Goal: Information Seeking & Learning: Learn about a topic

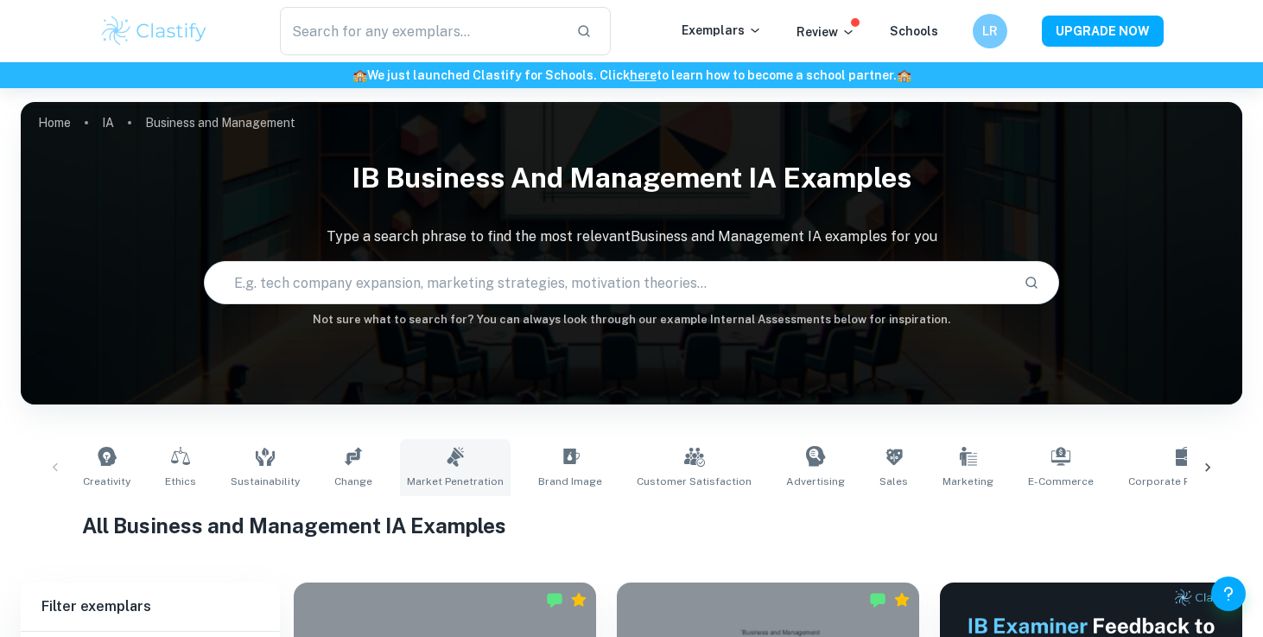
click at [468, 456] on link "Market Penetration" at bounding box center [455, 467] width 111 height 57
type input "Market Penetration"
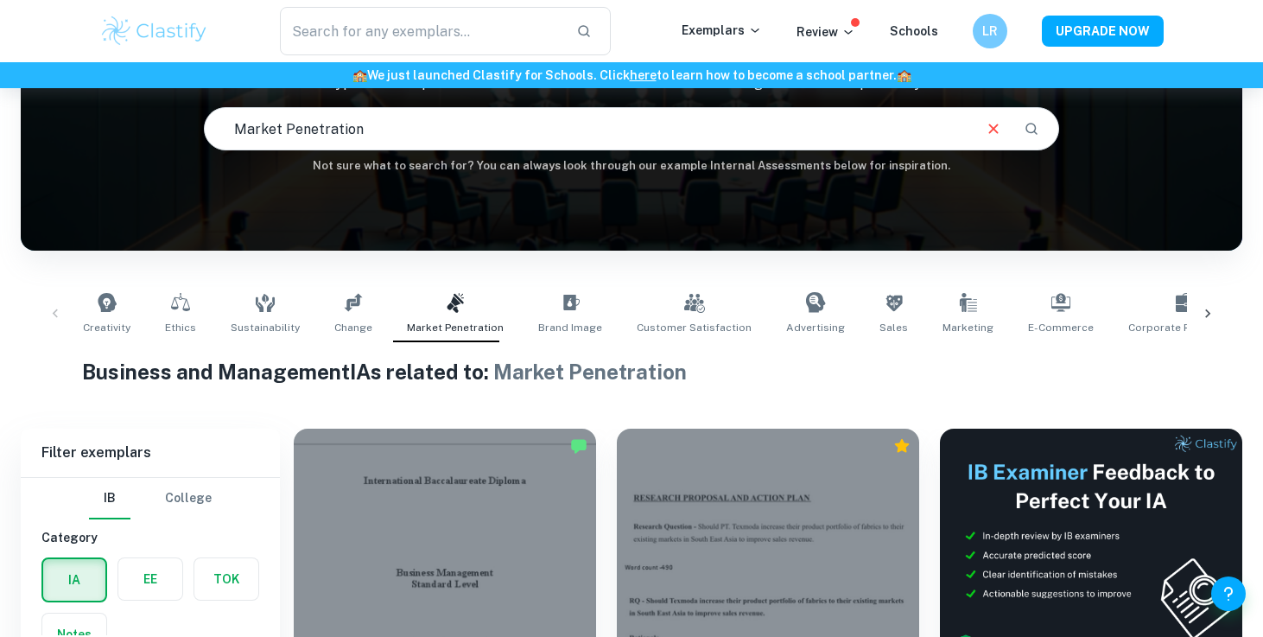
scroll to position [447, 0]
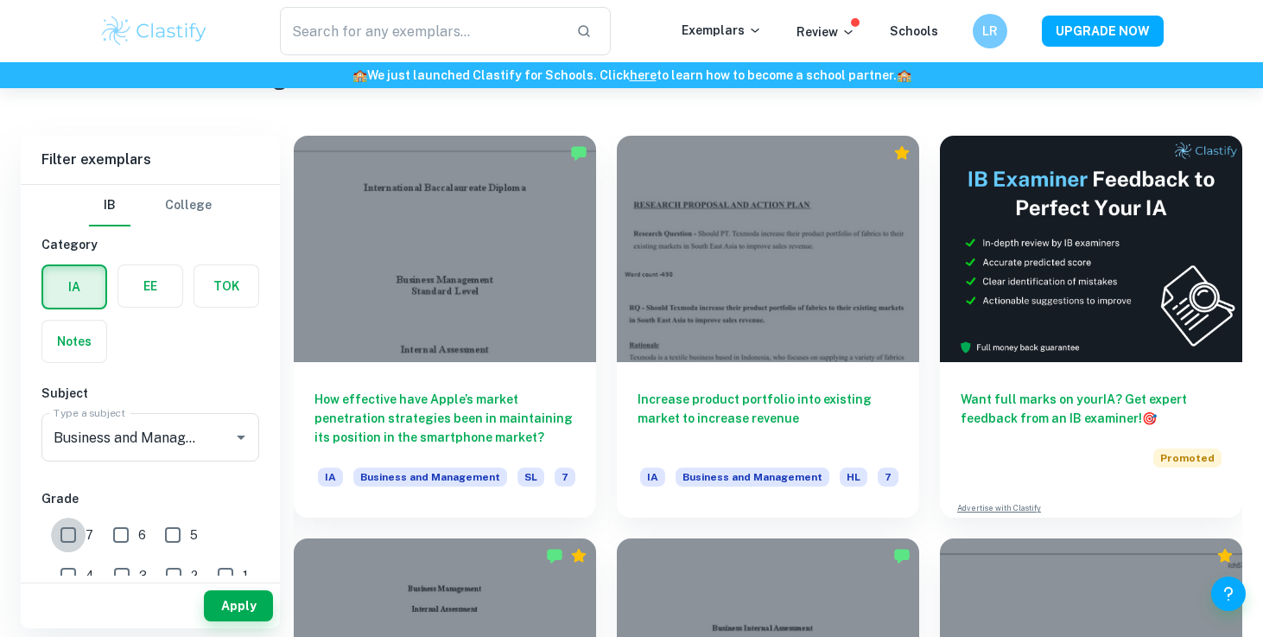
click at [67, 526] on input "7" at bounding box center [68, 534] width 35 height 35
checkbox input "true"
click at [118, 529] on input "6" at bounding box center [121, 534] width 35 height 35
checkbox input "true"
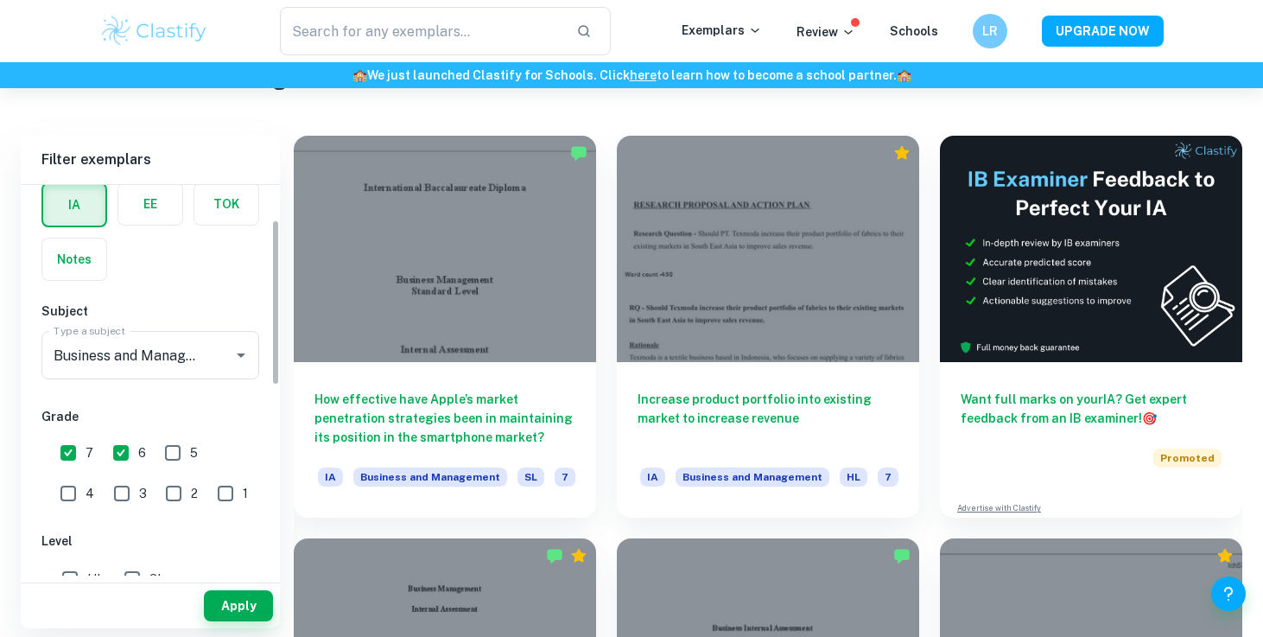
scroll to position [216, 0]
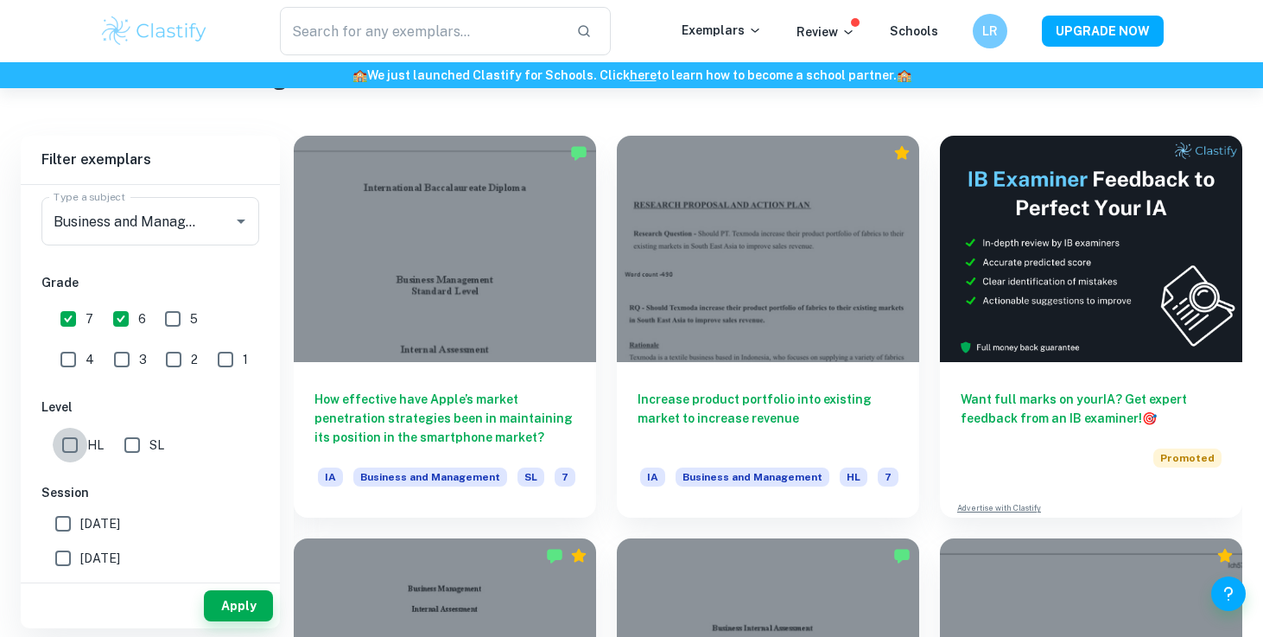
click at [83, 451] on input "HL" at bounding box center [70, 445] width 35 height 35
checkbox input "true"
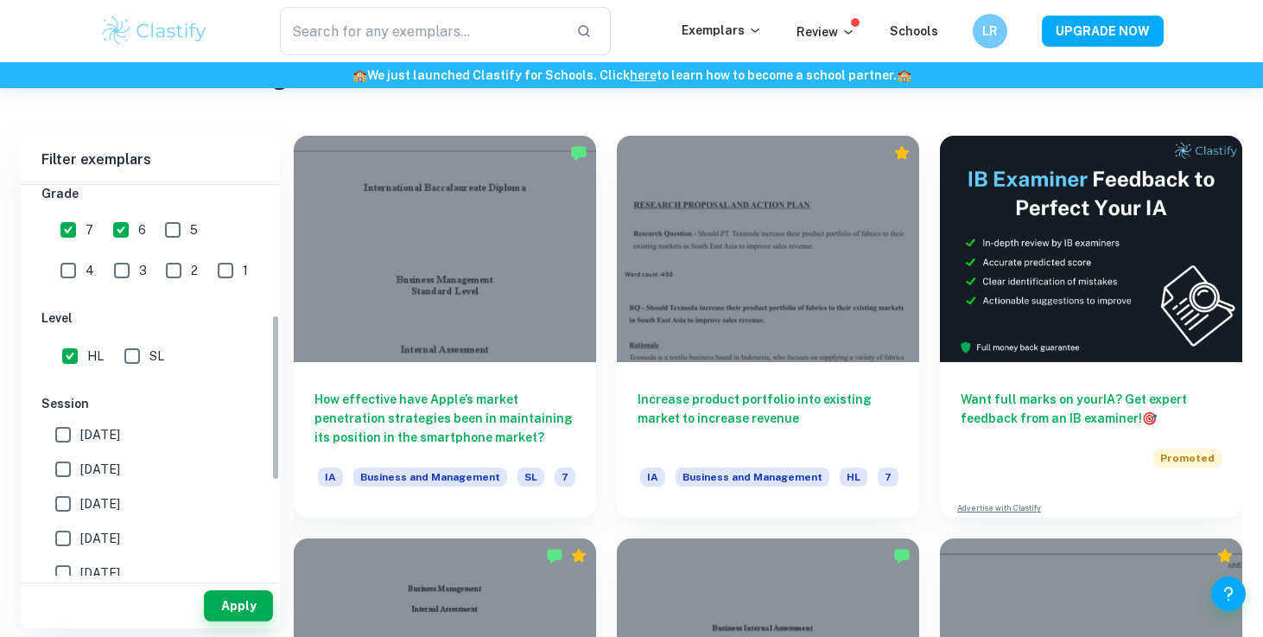
scroll to position [527, 0]
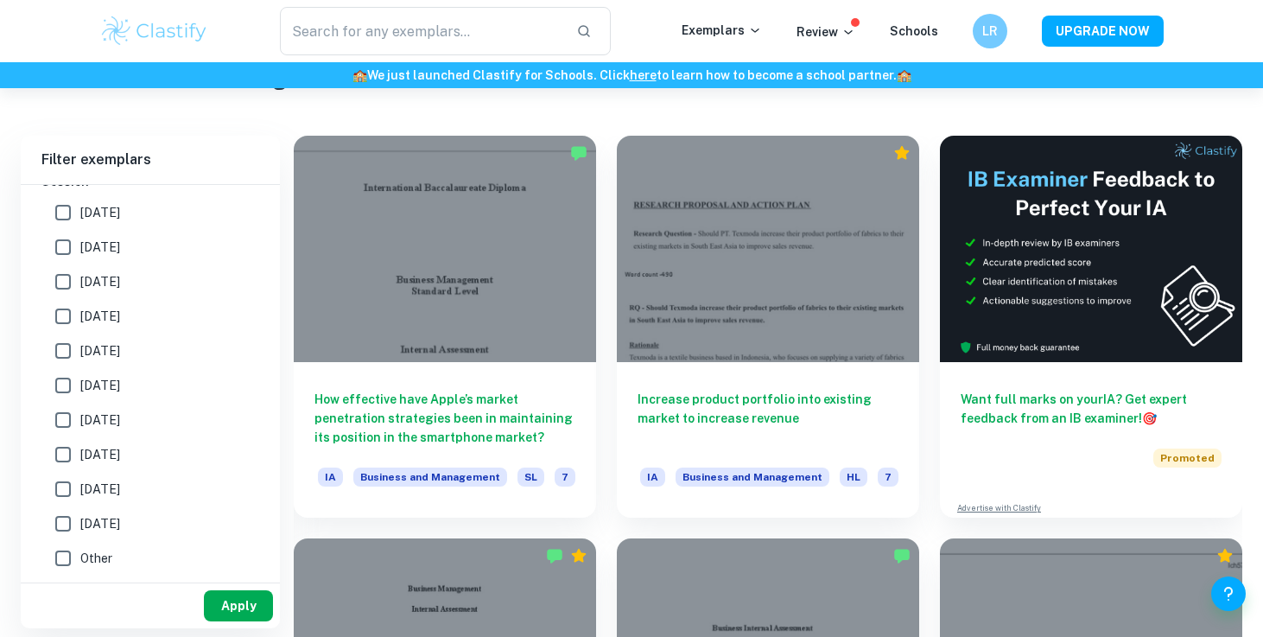
click at [231, 612] on button "Apply" at bounding box center [238, 605] width 69 height 31
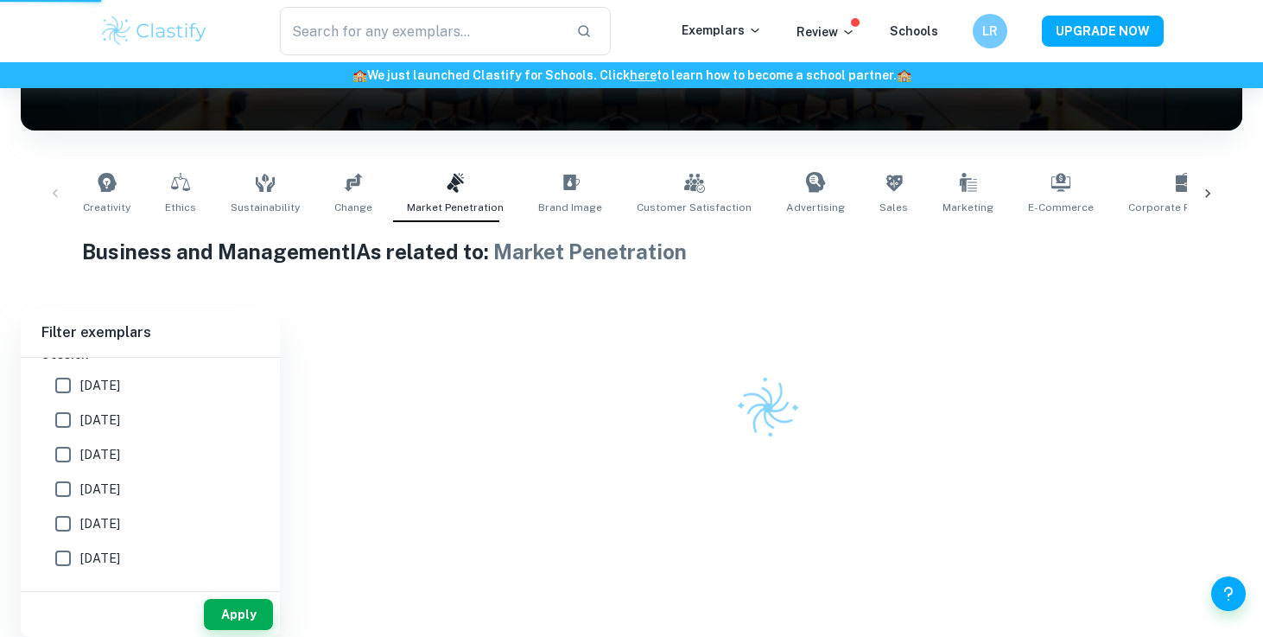
scroll to position [205, 0]
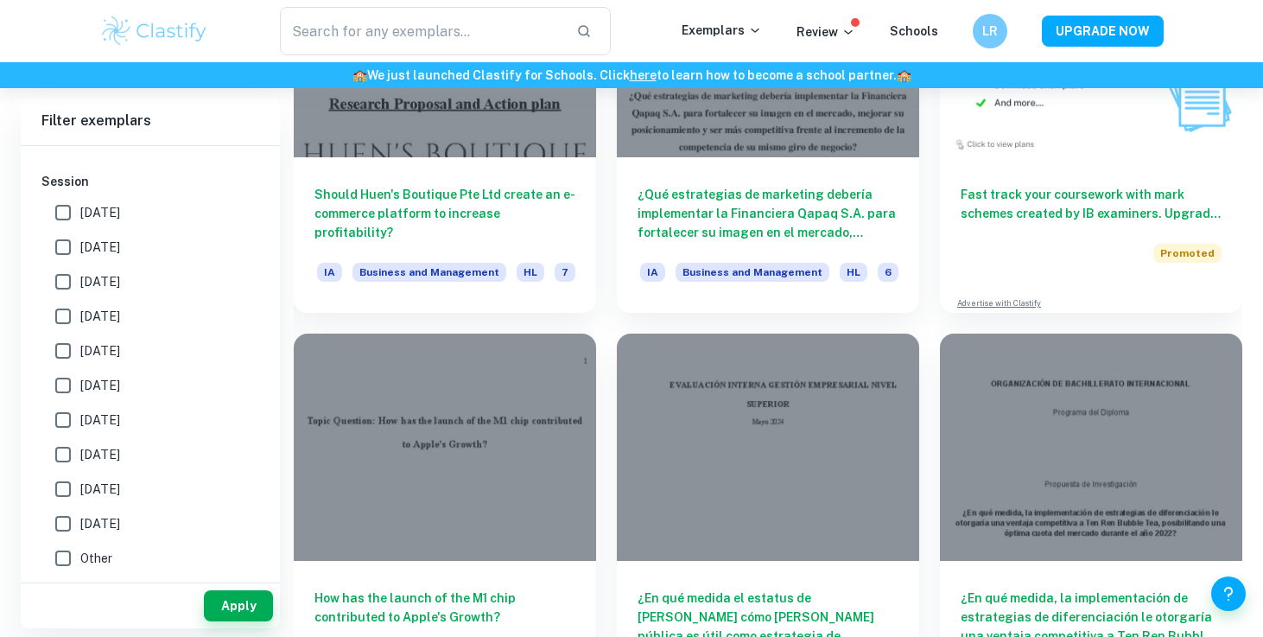
scroll to position [11977, 0]
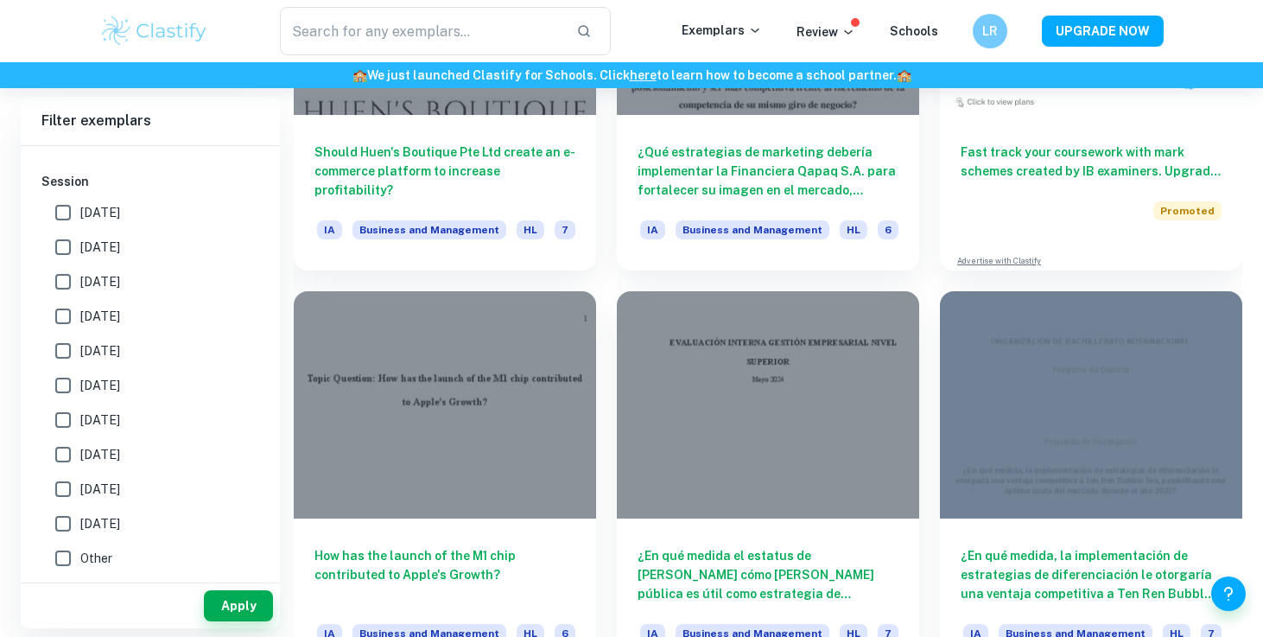
drag, startPoint x: 925, startPoint y: 276, endPoint x: 921, endPoint y: 341, distance: 65.8
click at [921, 341] on div "¿En qué medida, la implementación de estrategias de diferenciación le otorgaría…" at bounding box center [1080, 471] width 323 height 403
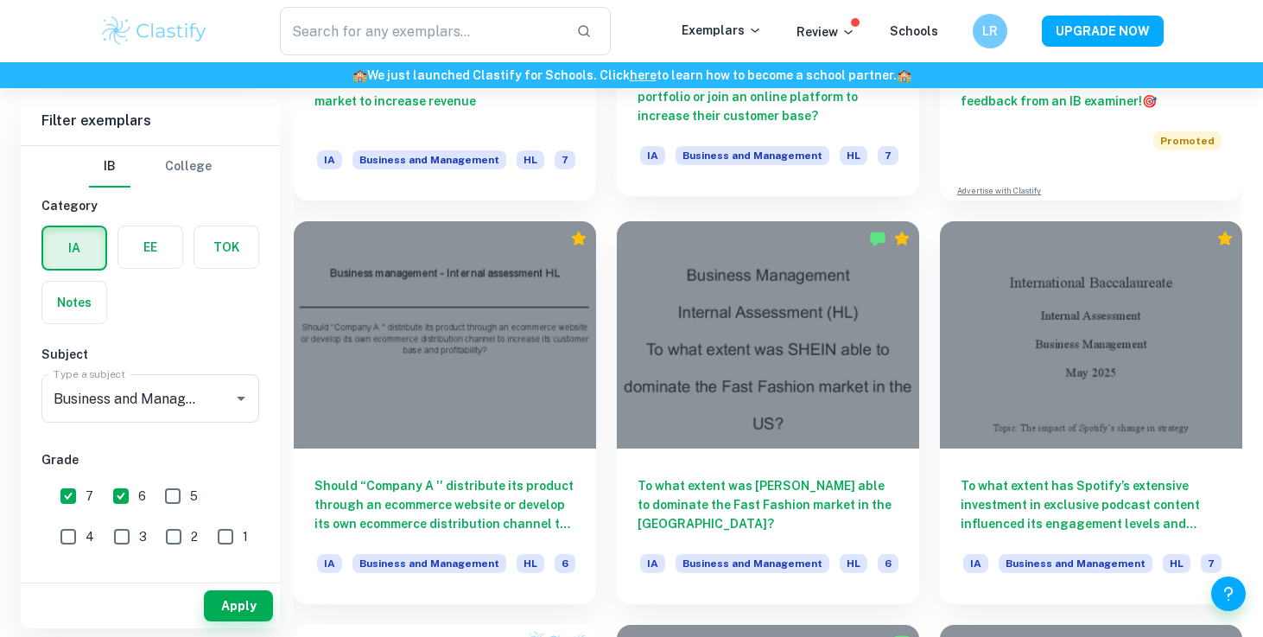
scroll to position [764, 0]
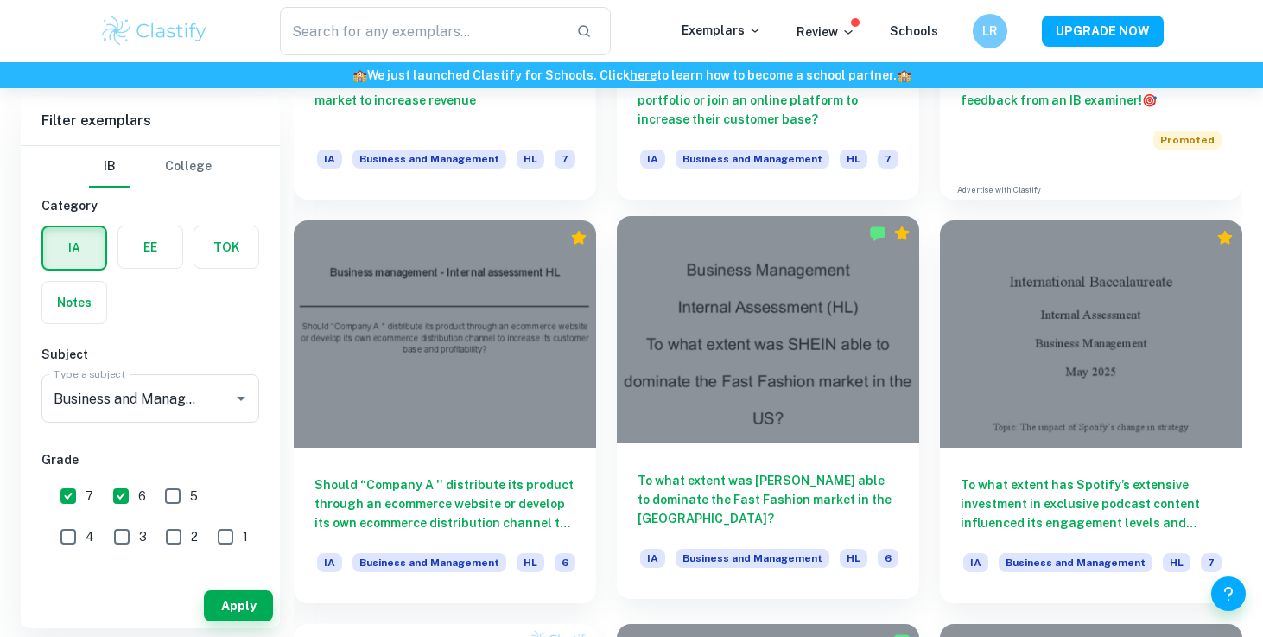
click at [859, 454] on div "To what extent was [PERSON_NAME] able to dominate the Fast Fashion market in th…" at bounding box center [768, 520] width 302 height 155
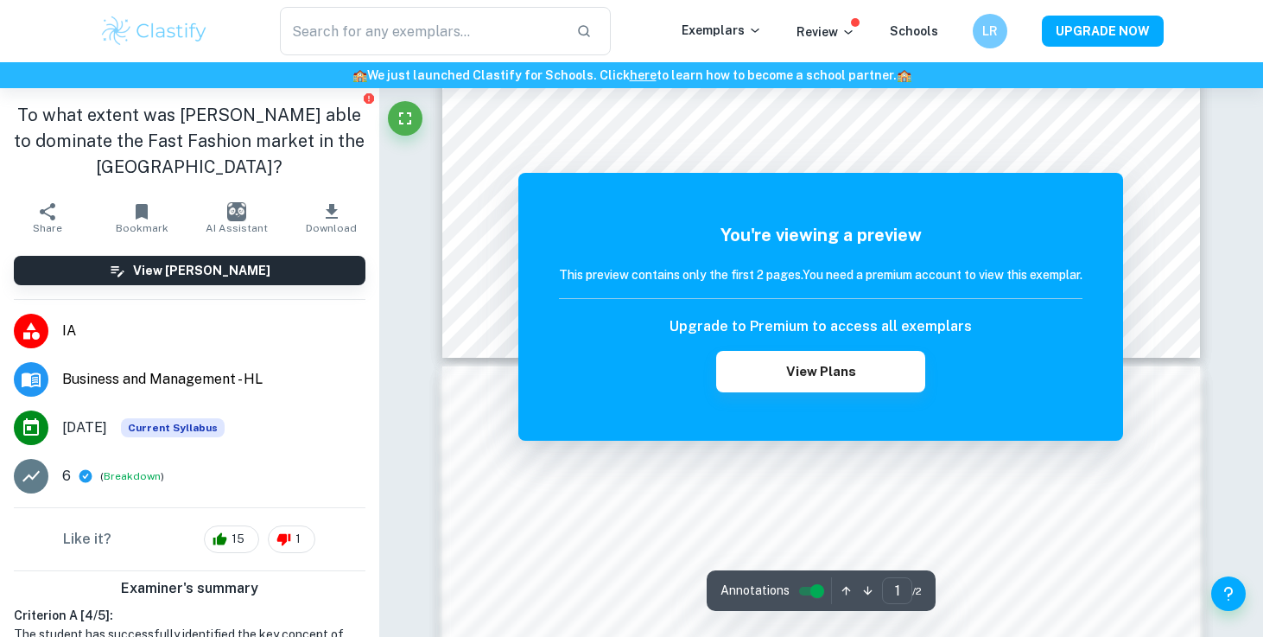
scroll to position [775, 0]
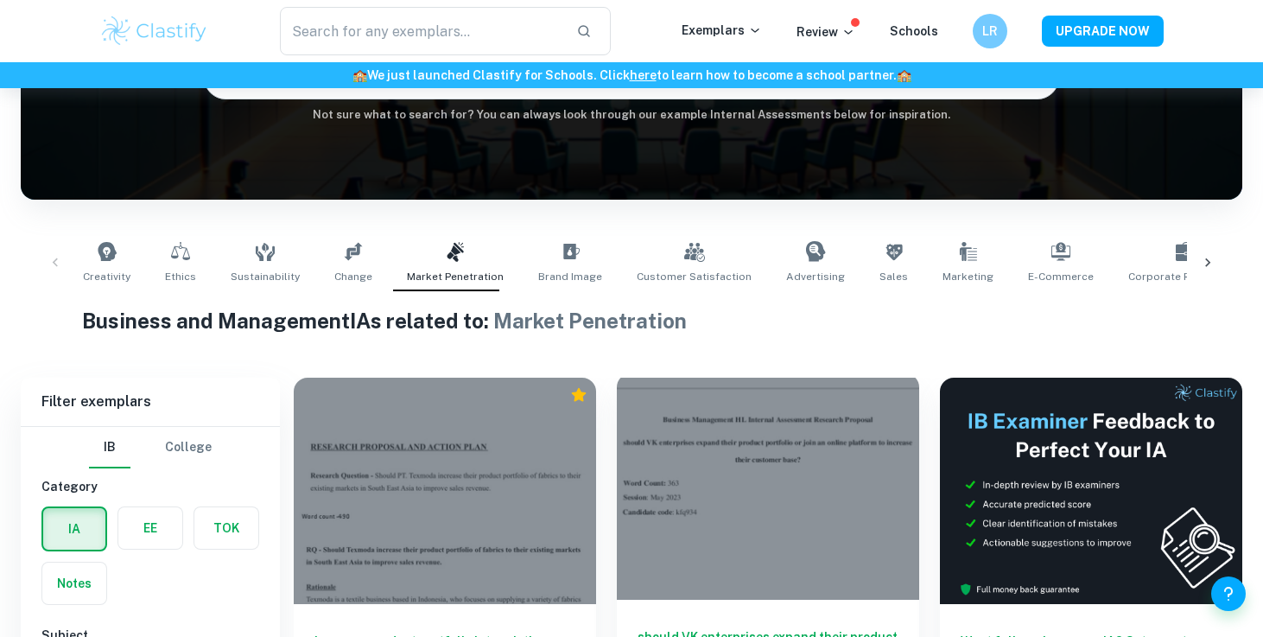
scroll to position [812, 0]
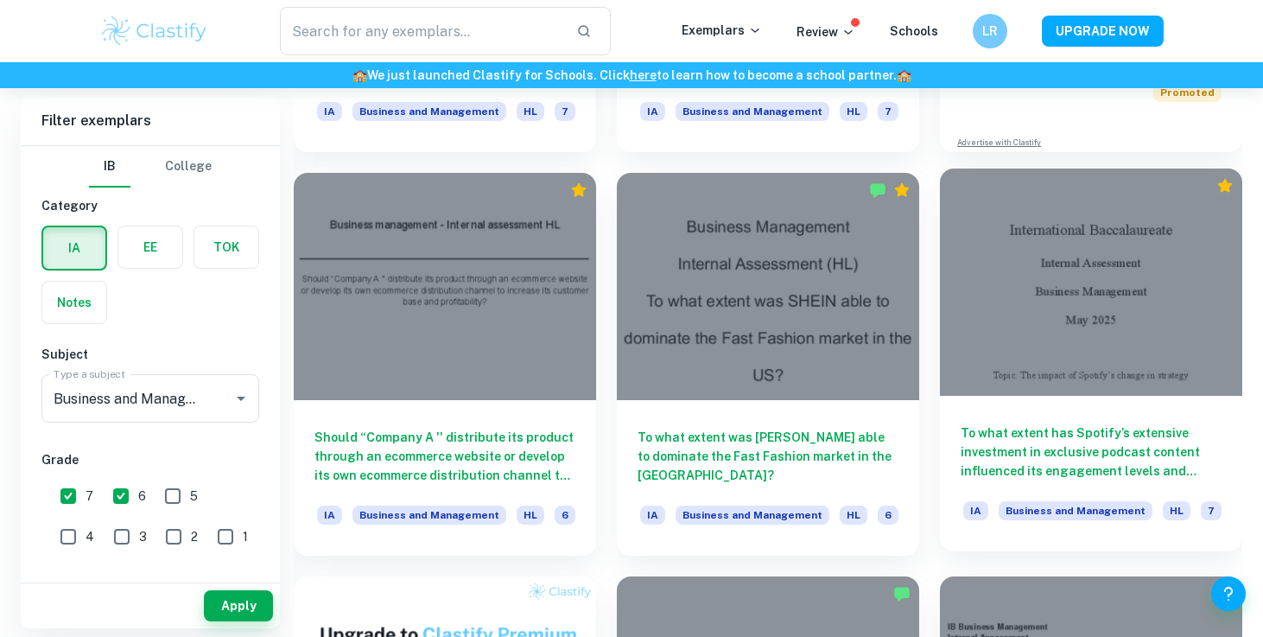
click at [1074, 375] on div at bounding box center [1091, 281] width 302 height 226
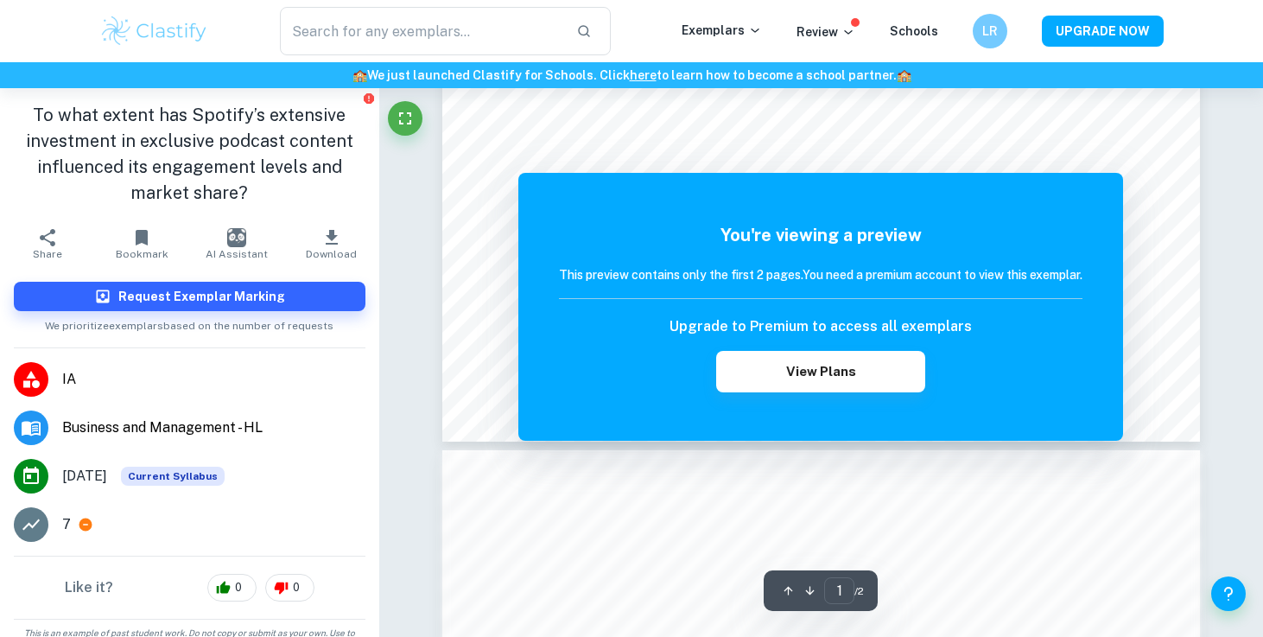
scroll to position [700, 0]
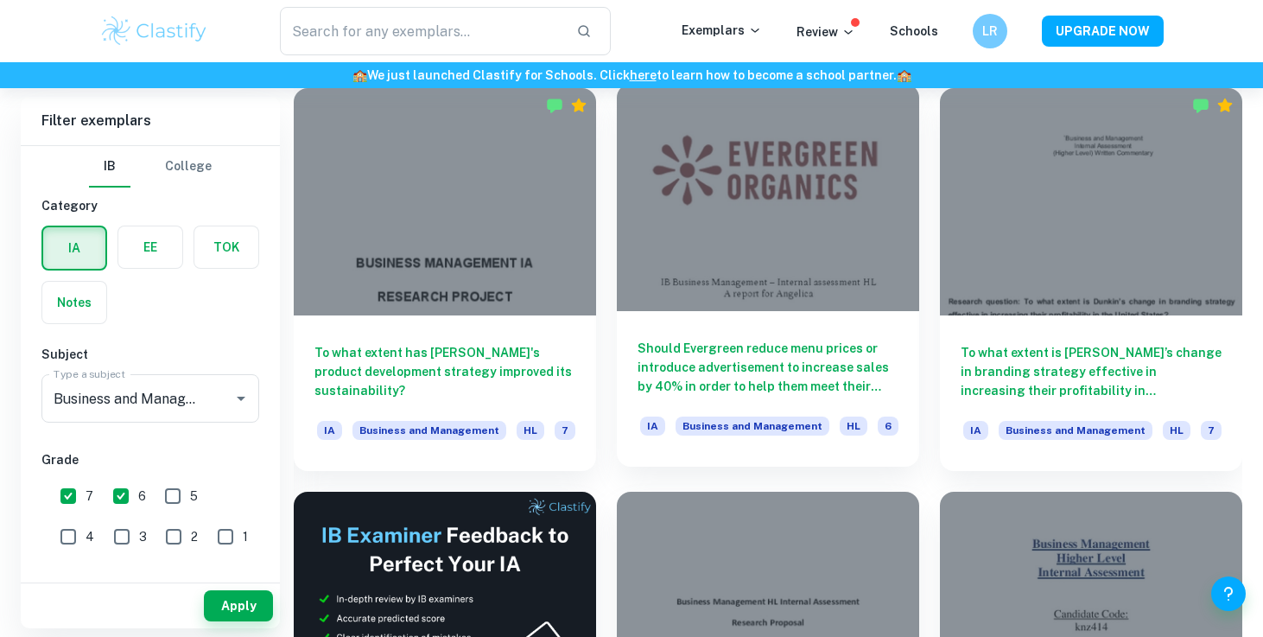
scroll to position [2509, 0]
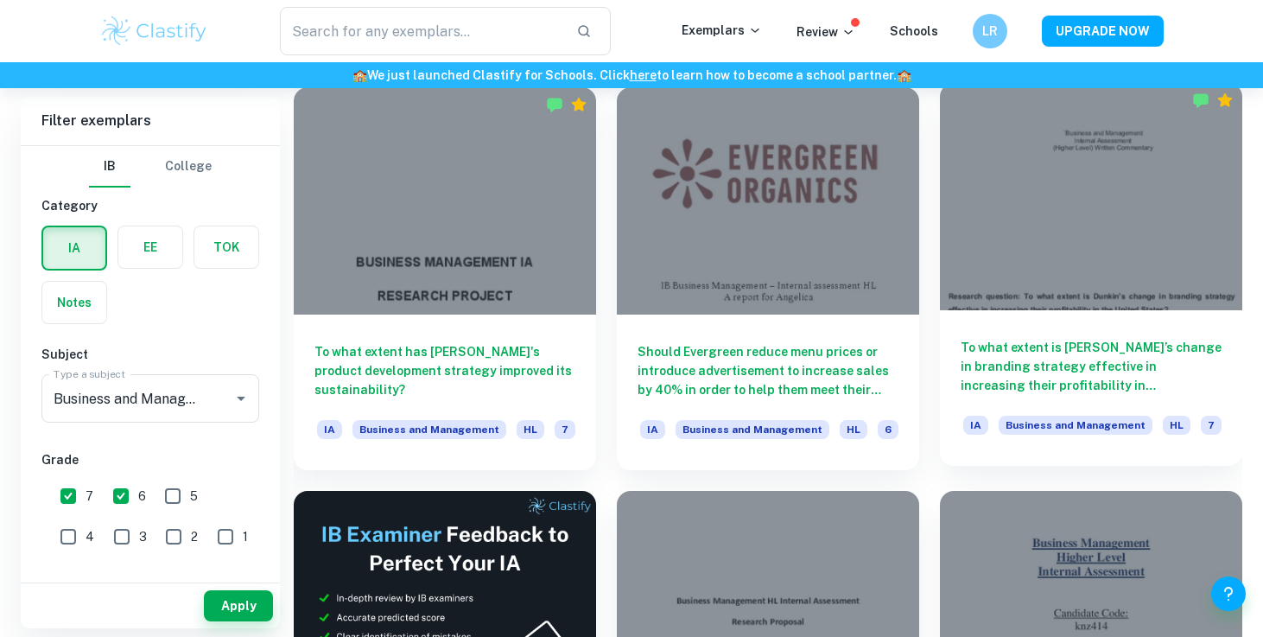
click at [1028, 371] on h6 "To what extent is [PERSON_NAME]’s change in branding strategy effective in incr…" at bounding box center [1091, 366] width 261 height 57
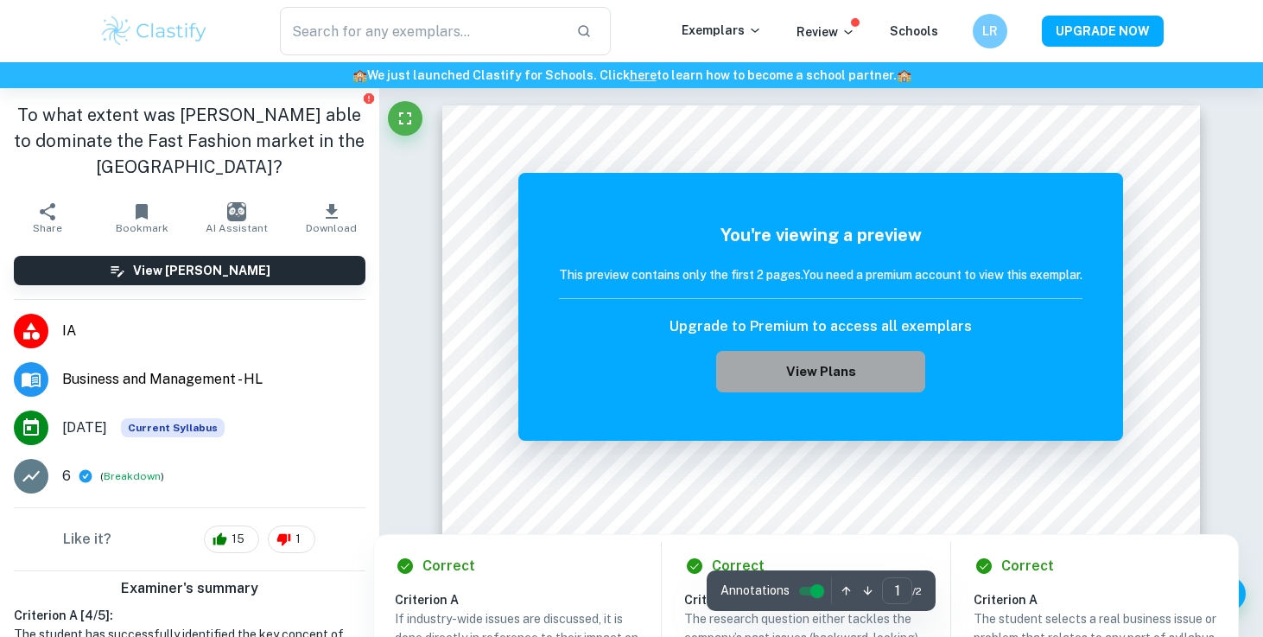
click at [830, 385] on button "View Plans" at bounding box center [820, 371] width 209 height 41
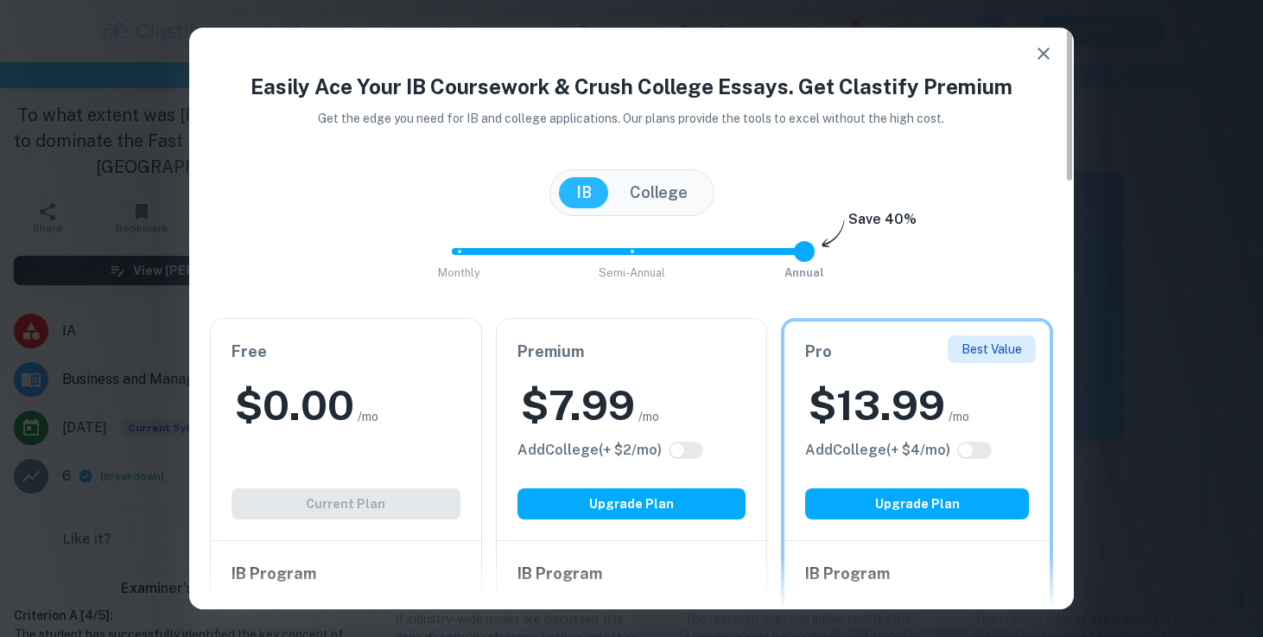
click at [662, 194] on button "College" at bounding box center [658, 192] width 92 height 31
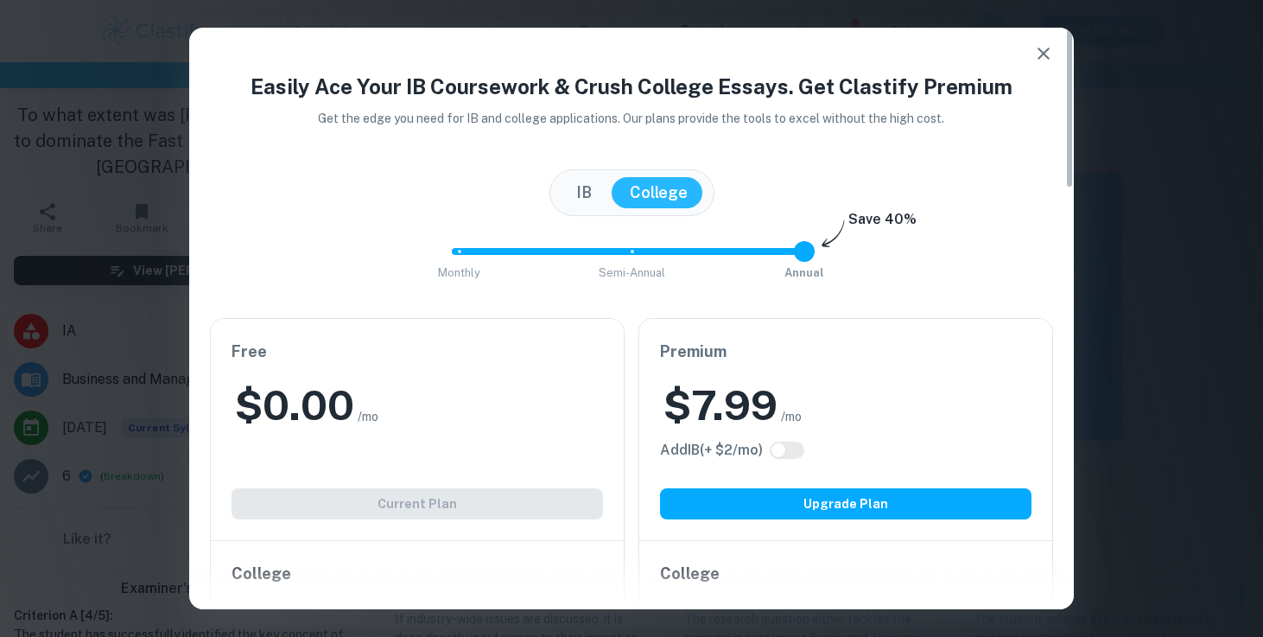
click at [574, 188] on button "IB" at bounding box center [584, 192] width 50 height 31
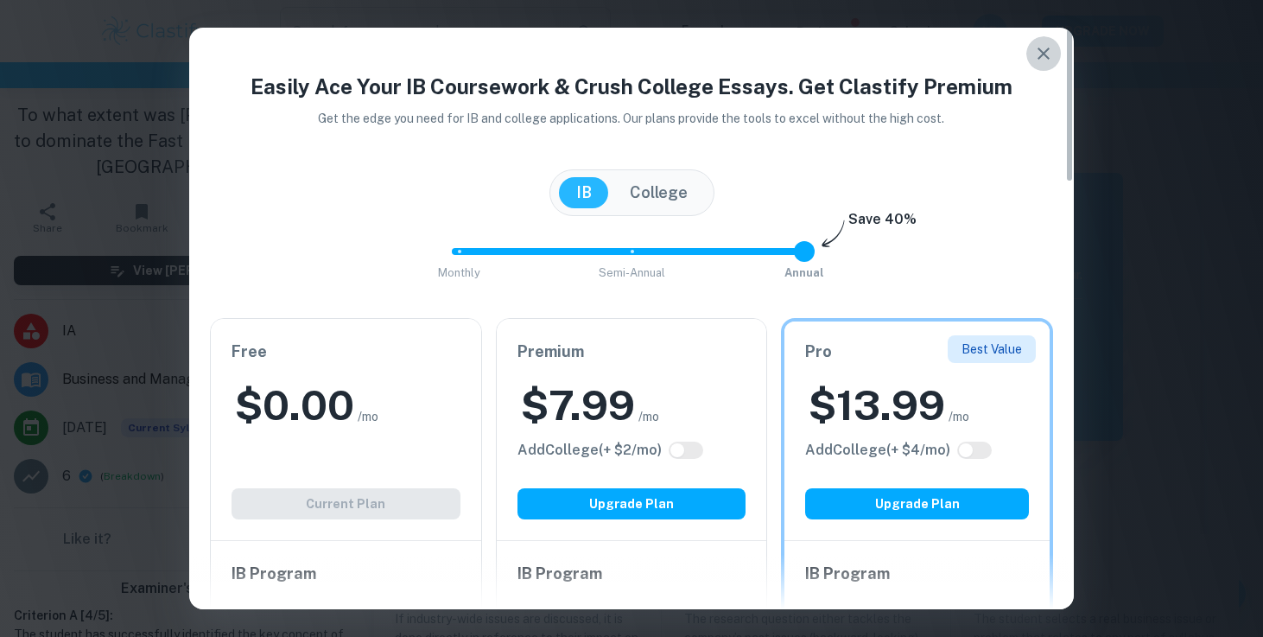
click at [1047, 48] on icon "button" at bounding box center [1043, 53] width 21 height 21
